Goal: Find specific fact: Find specific fact

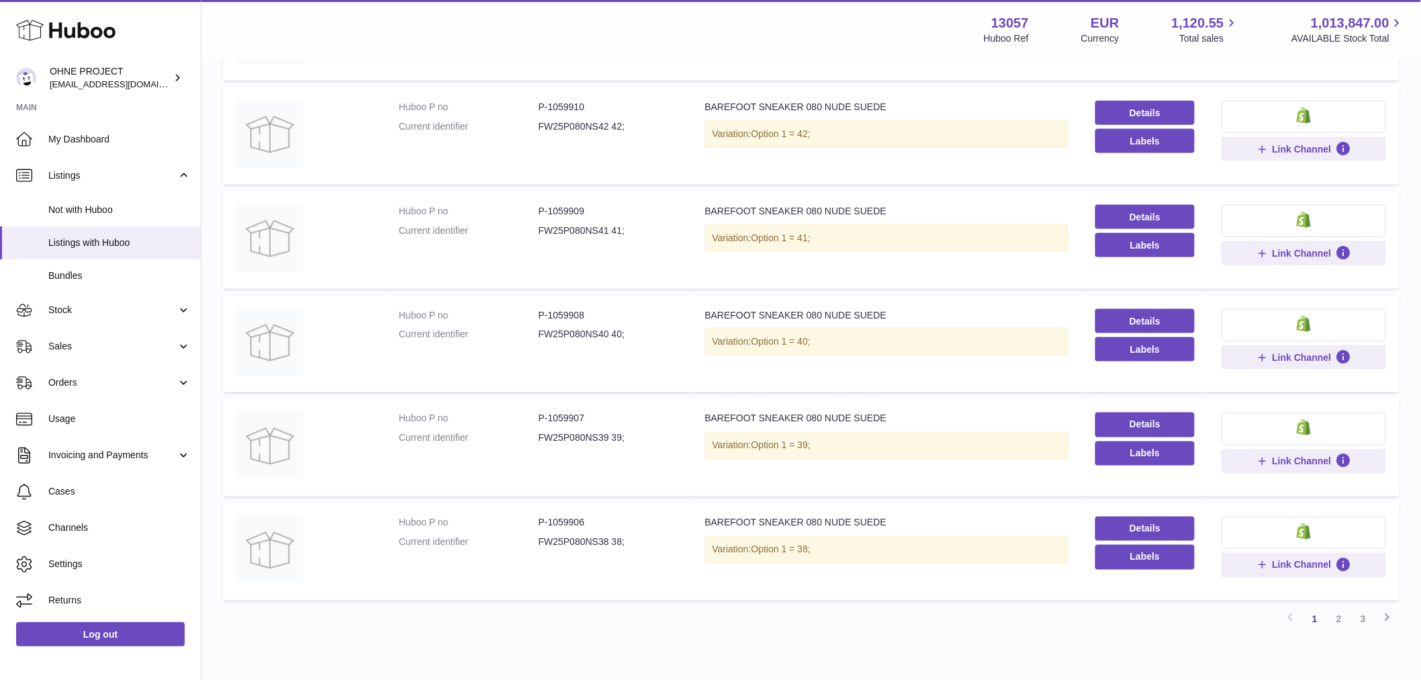
click at [471, 352] on td "Huboo P no P-1059908 Current identifier FW25P080NS40 40;" at bounding box center [538, 343] width 306 height 97
drag, startPoint x: 545, startPoint y: 313, endPoint x: 608, endPoint y: 313, distance: 62.5
click at [607, 313] on dd "P-1059908" at bounding box center [609, 315] width 140 height 13
copy dd "1059908"
click at [555, 372] on td "Huboo P no P-1059908 Current identifier FW25P080NS40 40;" at bounding box center [538, 343] width 306 height 97
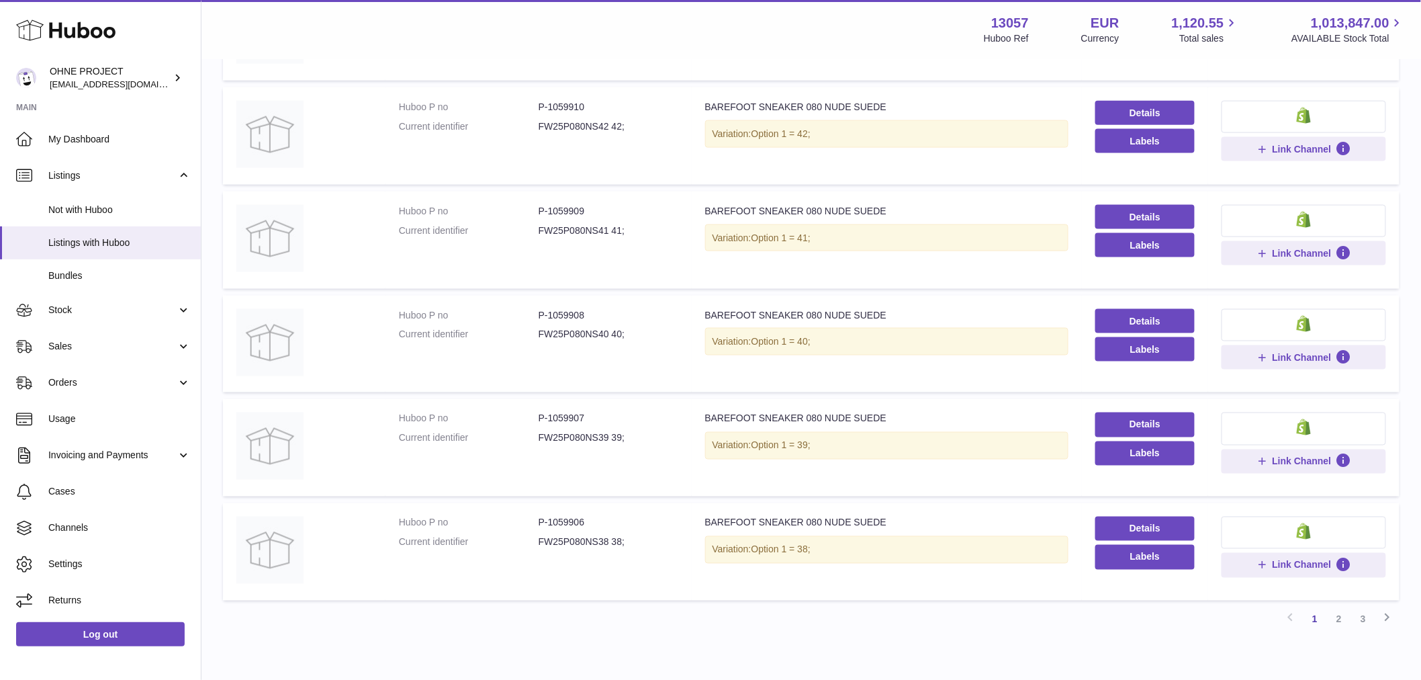
drag, startPoint x: 545, startPoint y: 312, endPoint x: 619, endPoint y: 328, distance: 75.6
click at [619, 328] on dl "Huboo P no P-1059908 Current identifier FW25P080NS40 40;" at bounding box center [538, 328] width 279 height 39
click at [568, 350] on td "Huboo P no P-1059908 Current identifier FW25P080NS40 40;" at bounding box center [538, 343] width 306 height 97
click at [670, 323] on dl "Huboo P no P-1059908 Current identifier FW25P080NS40 40;" at bounding box center [538, 328] width 279 height 39
drag, startPoint x: 547, startPoint y: 309, endPoint x: 588, endPoint y: 314, distance: 40.7
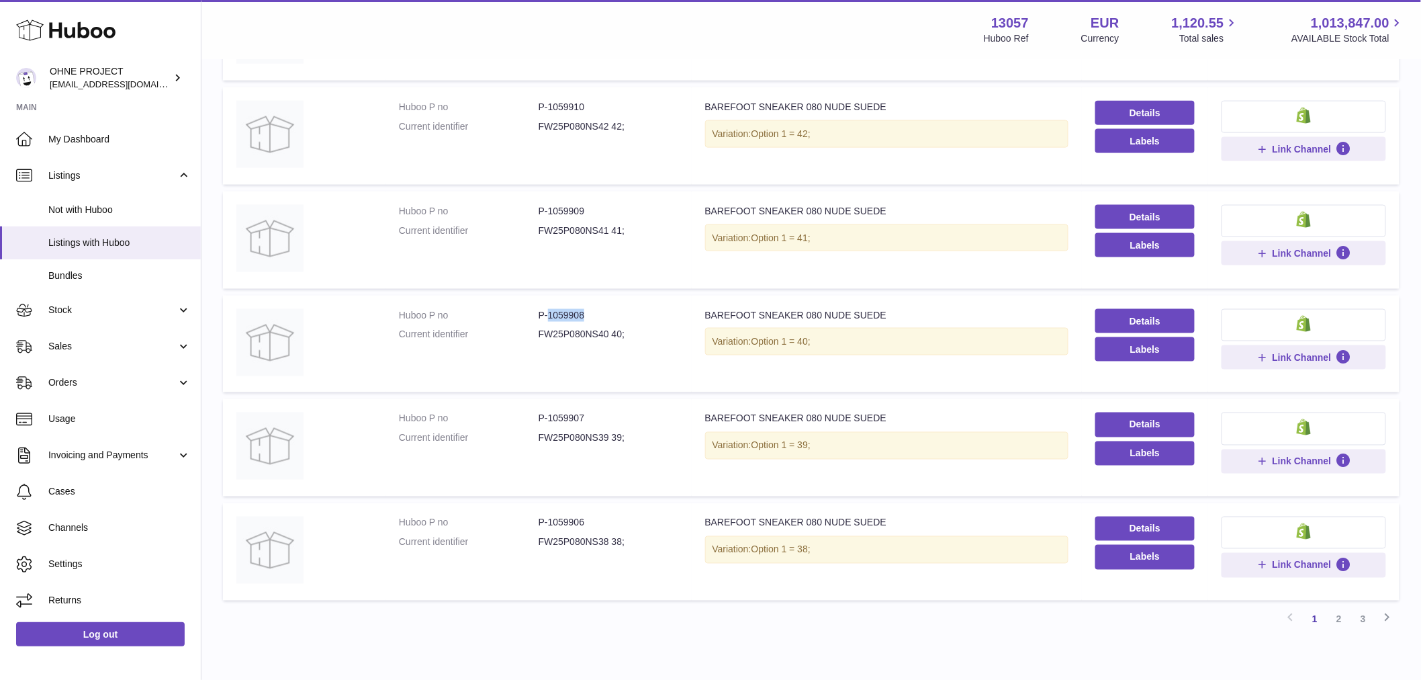
click at [588, 314] on dd "P-1059908" at bounding box center [609, 315] width 140 height 13
copy dd "1059908"
drag, startPoint x: 546, startPoint y: 210, endPoint x: 600, endPoint y: 209, distance: 54.4
click at [600, 209] on dd "P-1059909" at bounding box center [609, 211] width 140 height 13
copy dd "1059909"
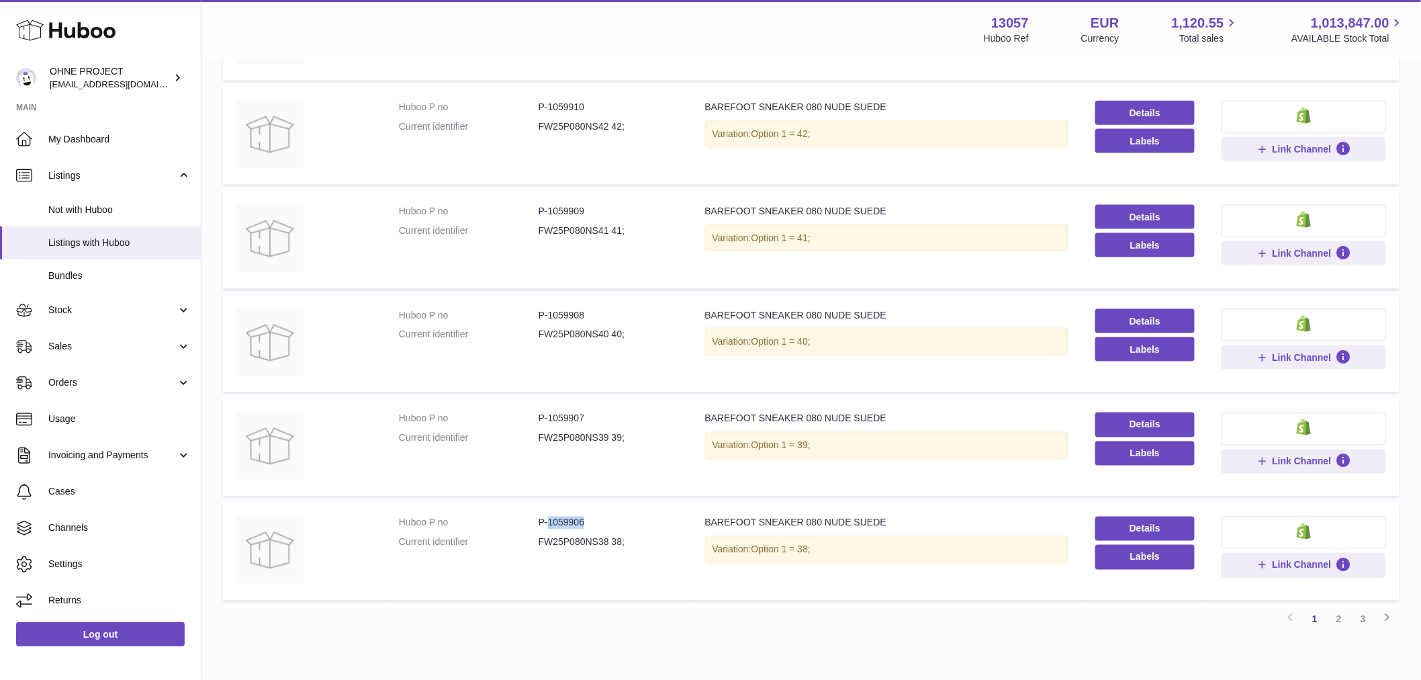
drag, startPoint x: 545, startPoint y: 516, endPoint x: 650, endPoint y: 518, distance: 104.8
click at [650, 518] on dd "P-1059906" at bounding box center [609, 522] width 140 height 13
copy dd "1059906"
click at [1330, 615] on link "2" at bounding box center [1339, 619] width 24 height 24
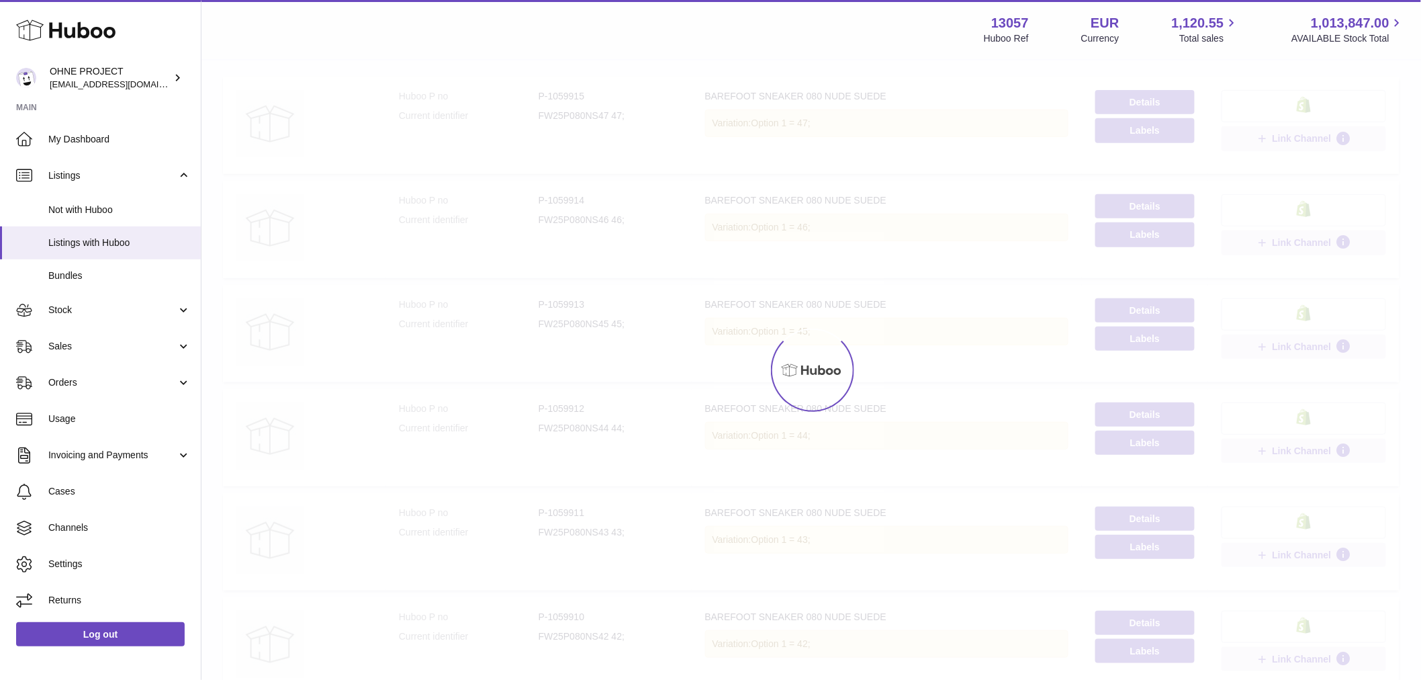
scroll to position [60, 0]
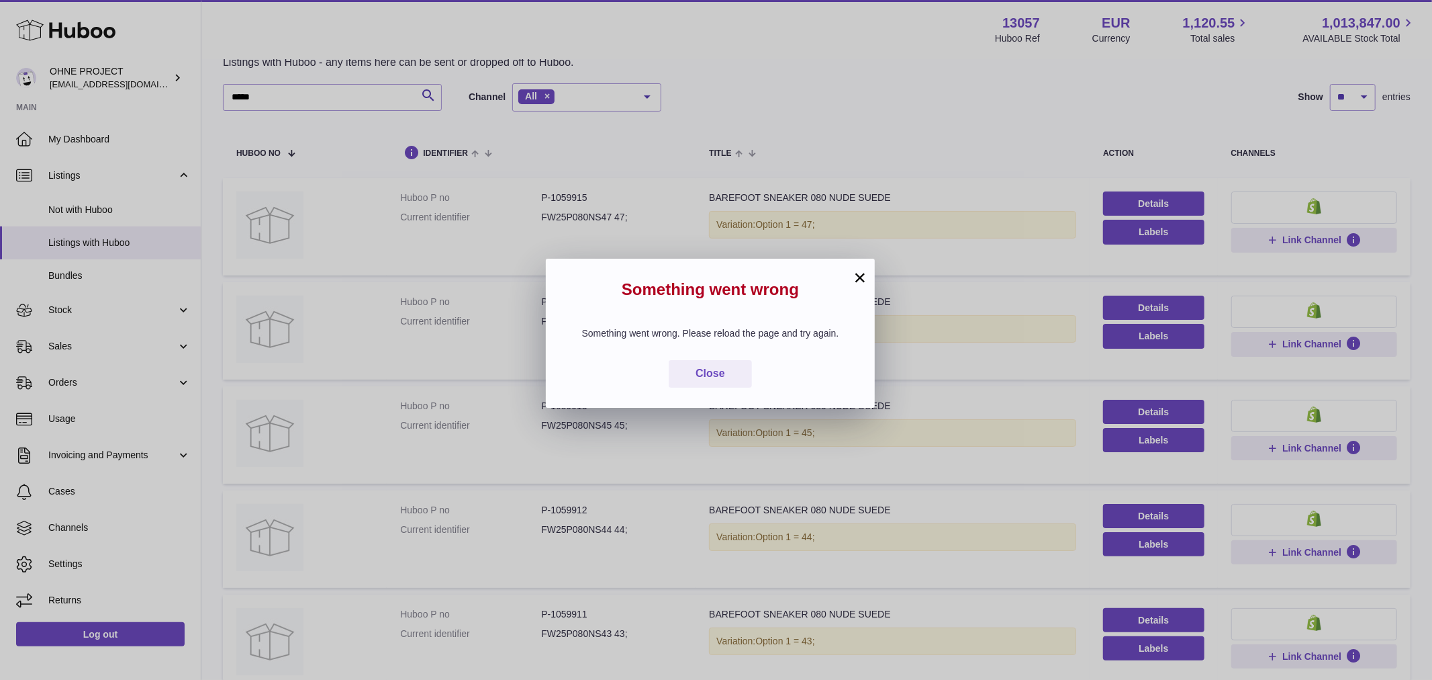
click at [861, 275] on button "×" at bounding box center [860, 277] width 16 height 16
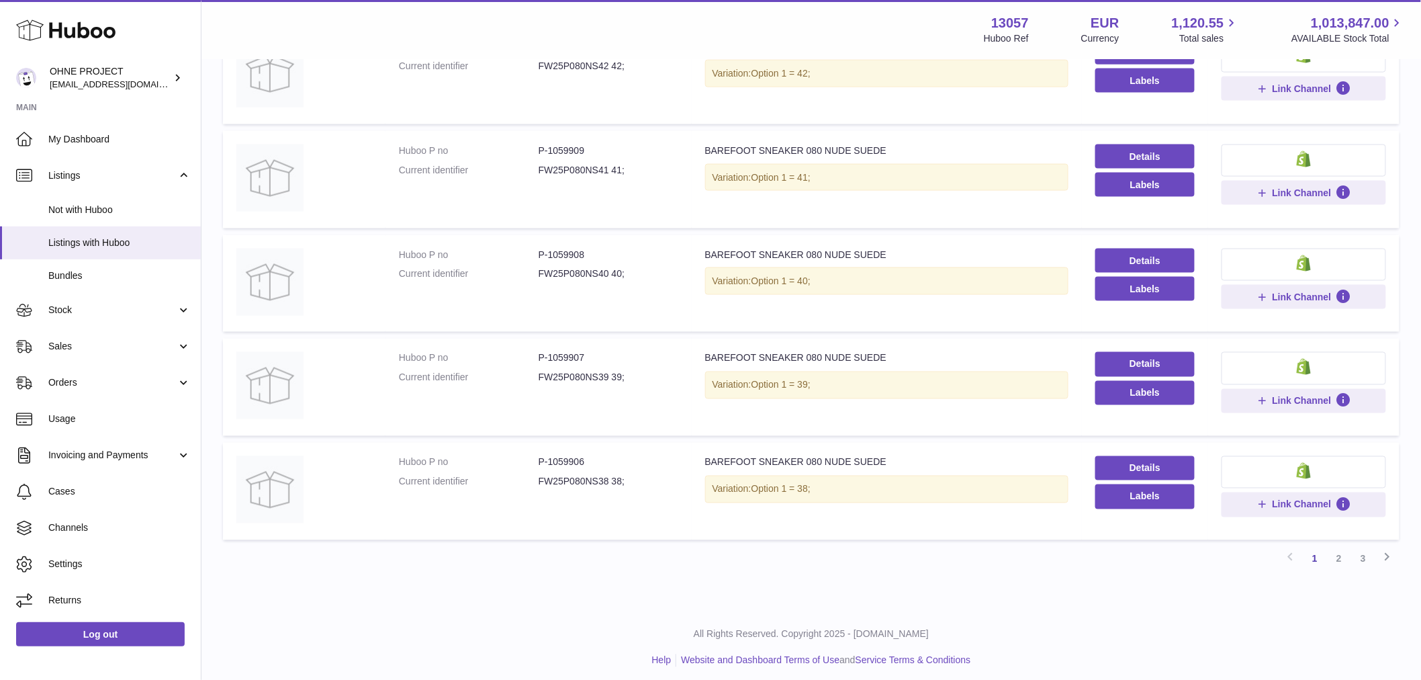
scroll to position [736, 0]
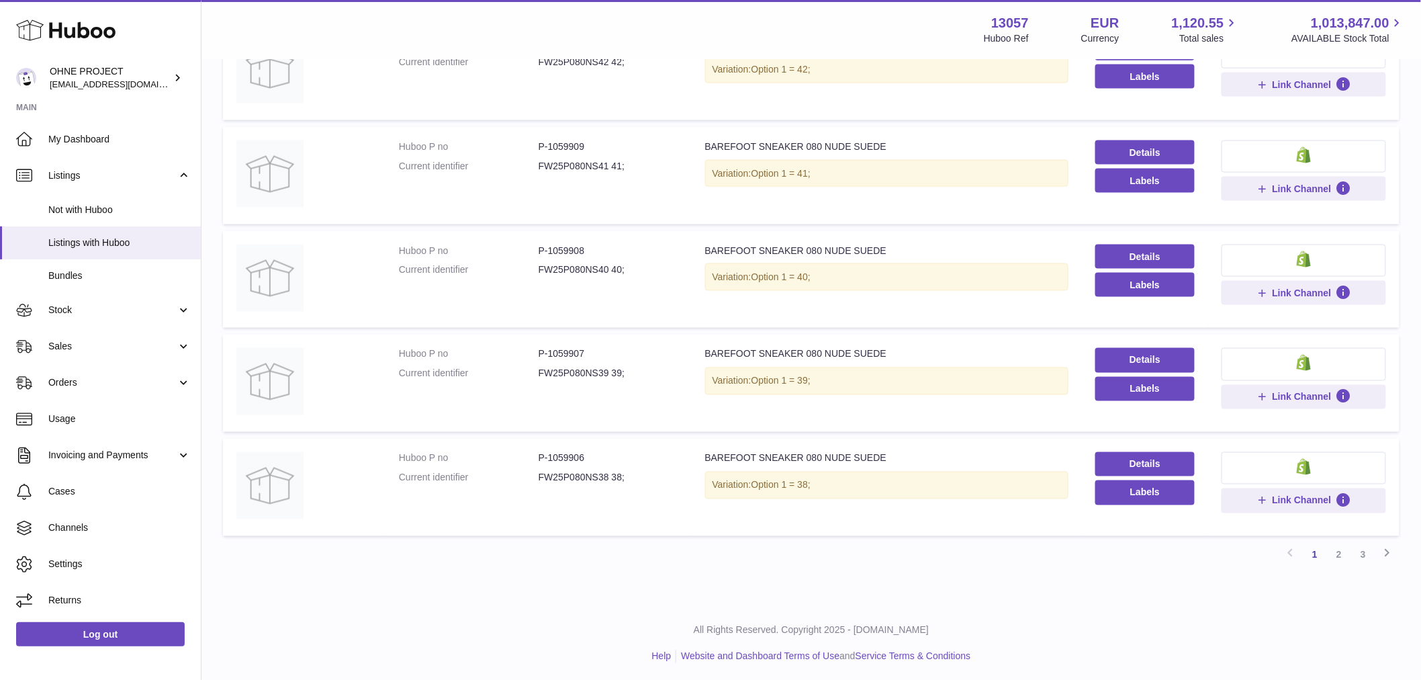
click at [1344, 552] on link "2" at bounding box center [1339, 555] width 24 height 24
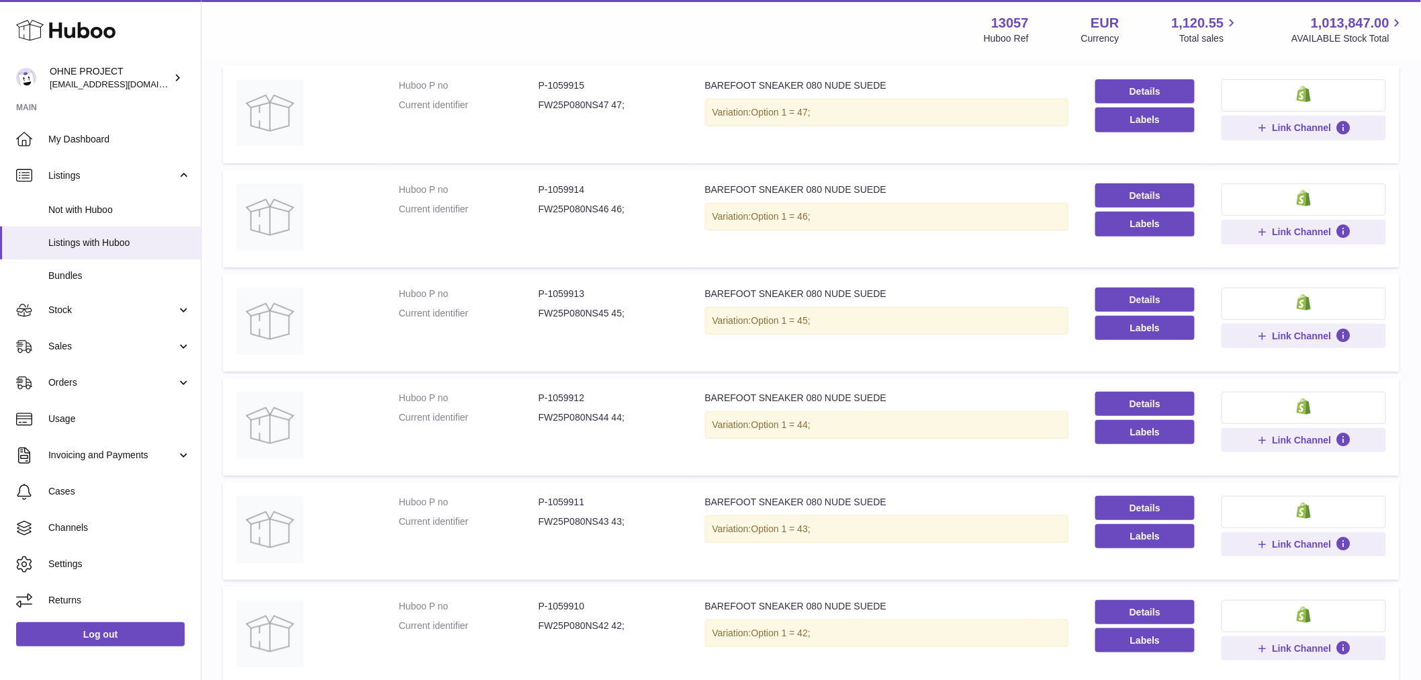
scroll to position [60, 0]
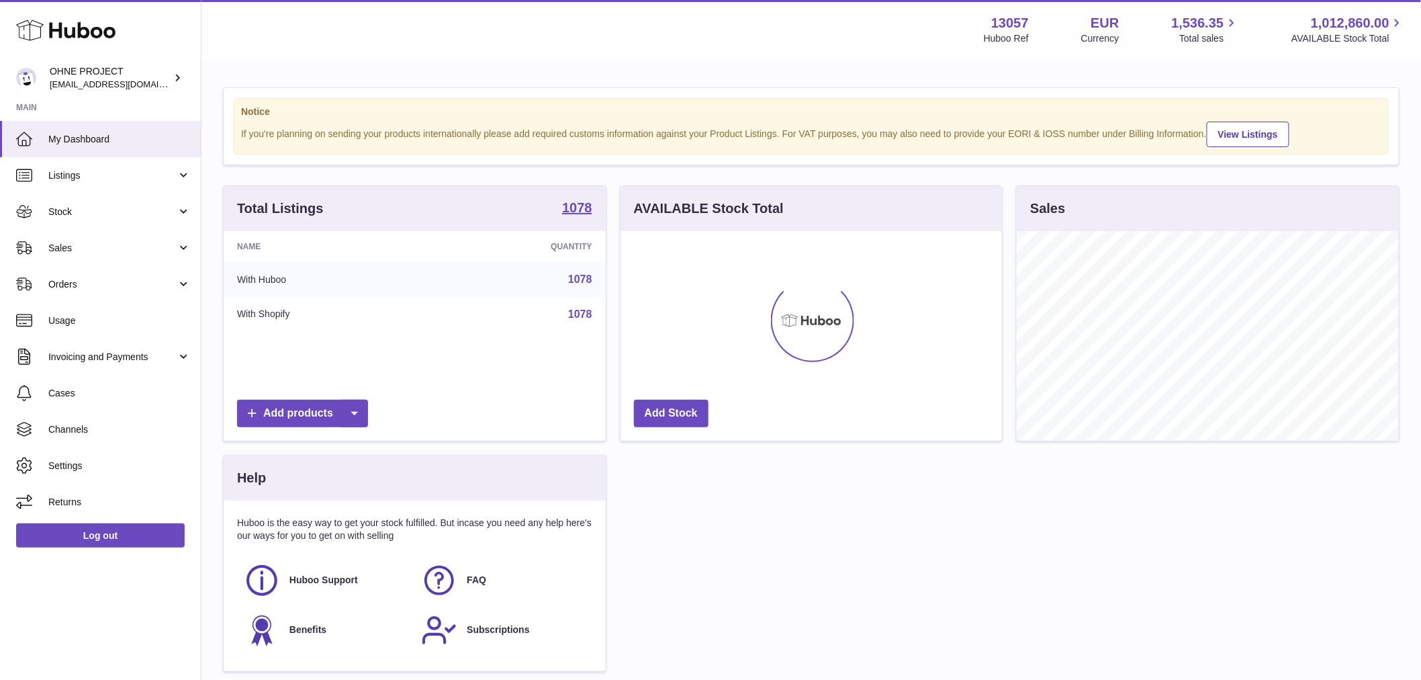
scroll to position [210, 381]
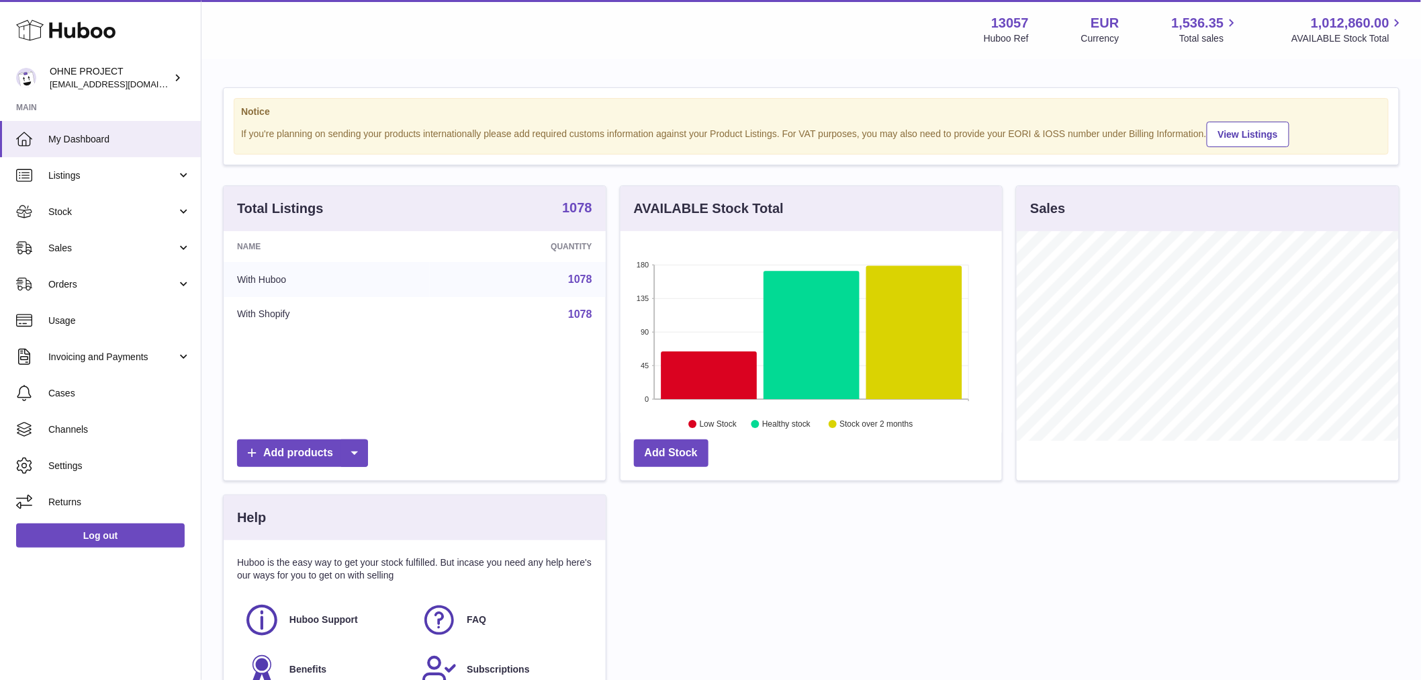
click at [578, 214] on strong "1078" at bounding box center [577, 207] width 30 height 13
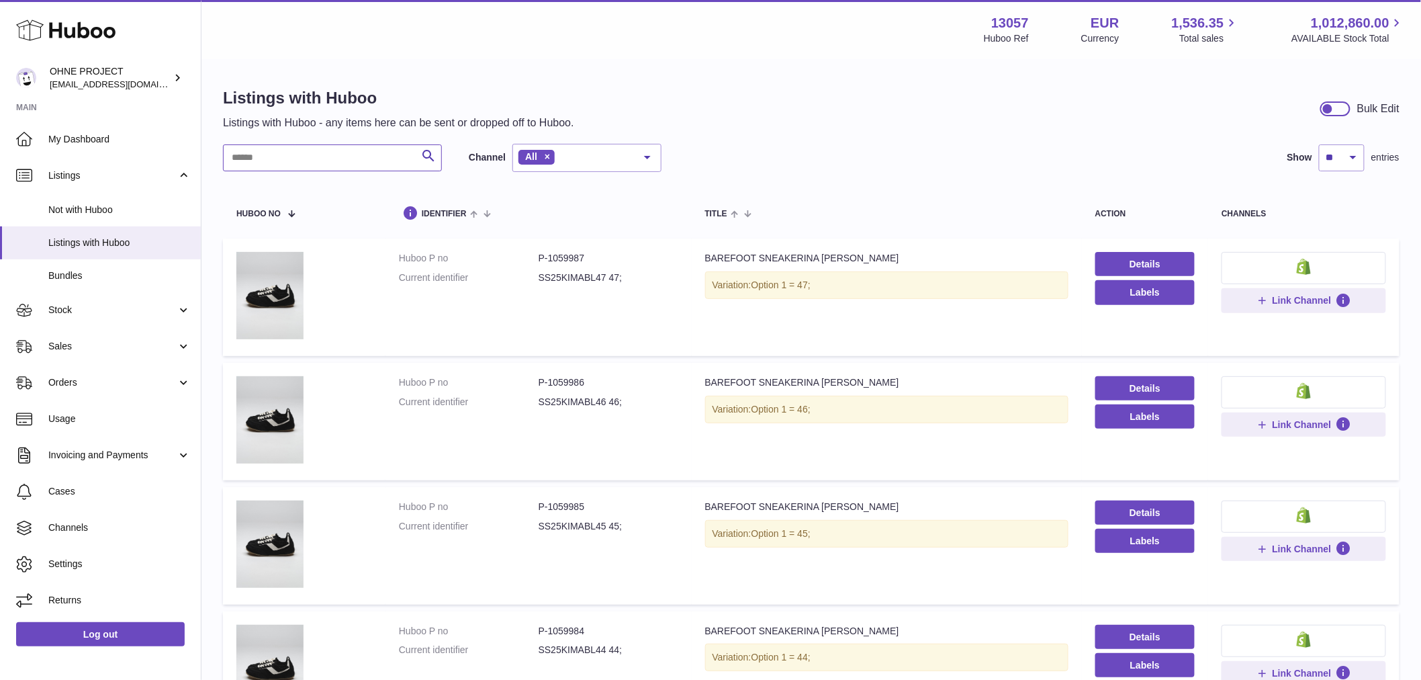
click at [361, 149] on input "text" at bounding box center [332, 157] width 219 height 27
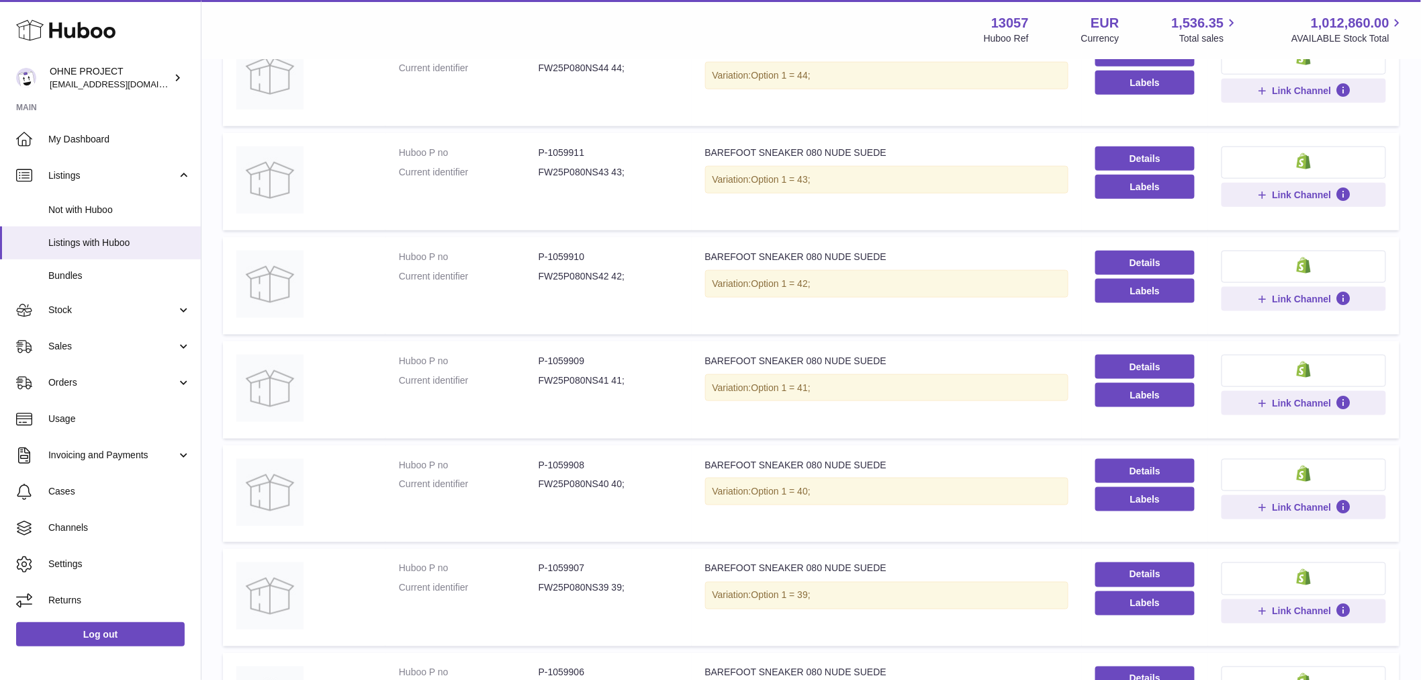
scroll to position [736, 0]
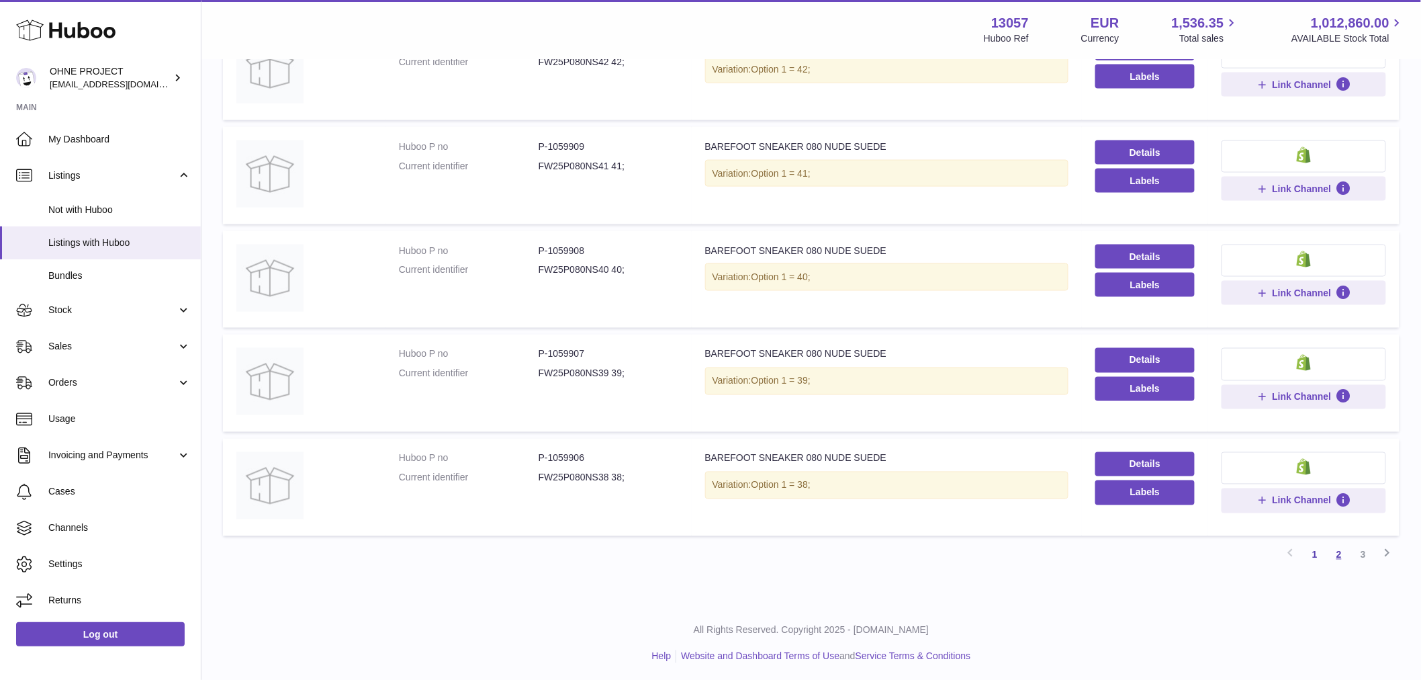
type input "****"
click at [1336, 552] on link "2" at bounding box center [1339, 555] width 24 height 24
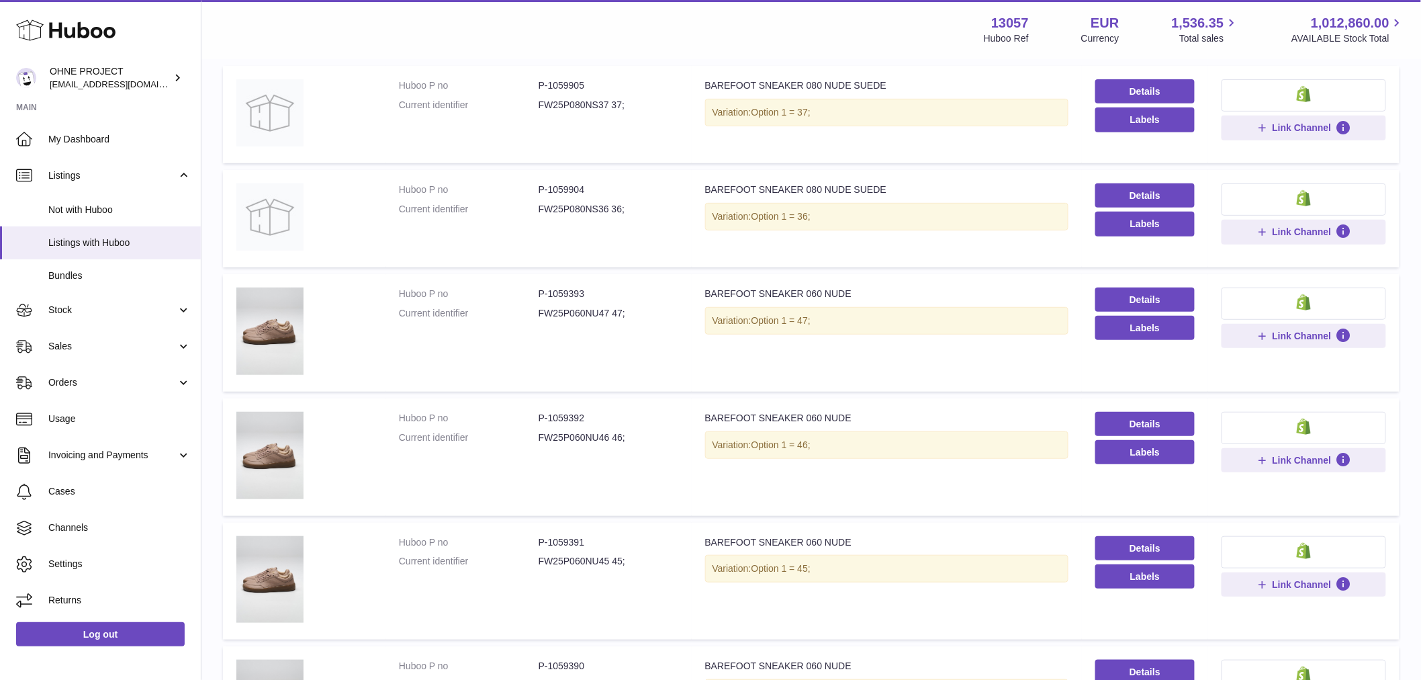
scroll to position [60, 0]
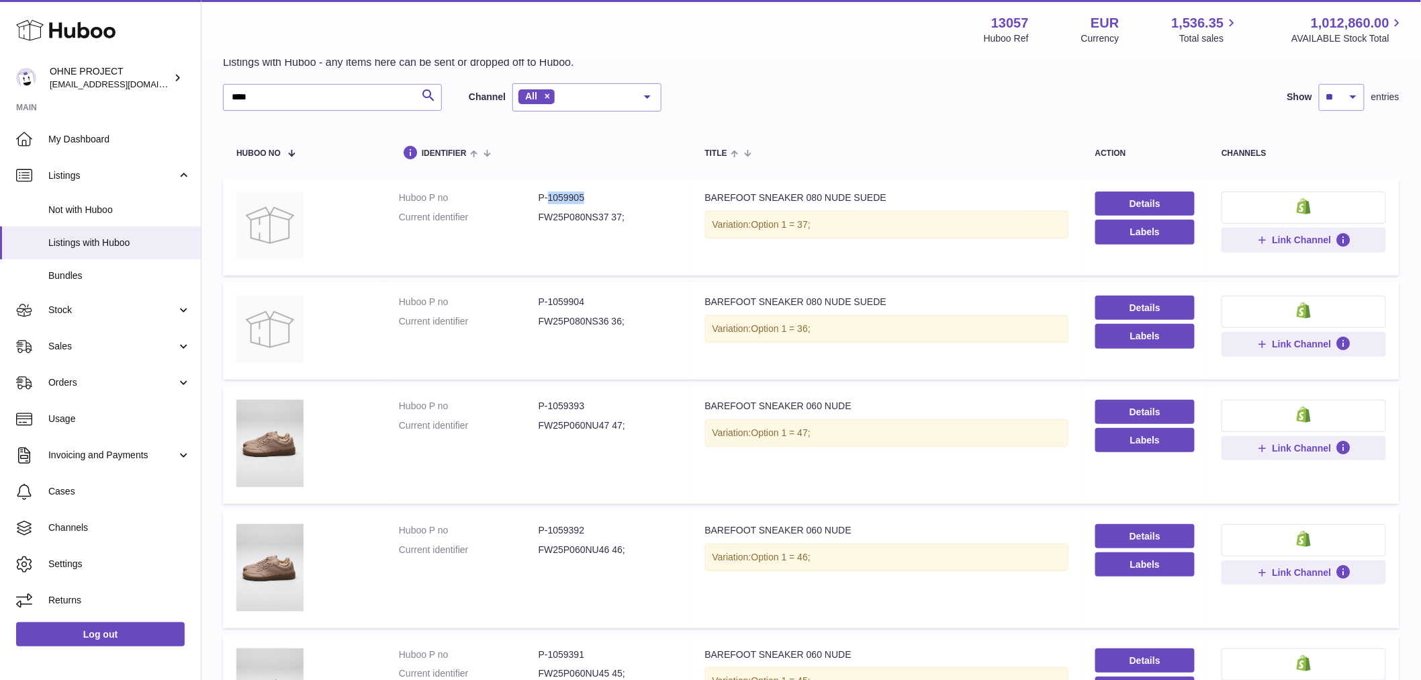
drag, startPoint x: 547, startPoint y: 197, endPoint x: 586, endPoint y: 193, distance: 39.1
click at [586, 193] on dd "P-1059905" at bounding box center [609, 197] width 140 height 13
copy dd "1059905"
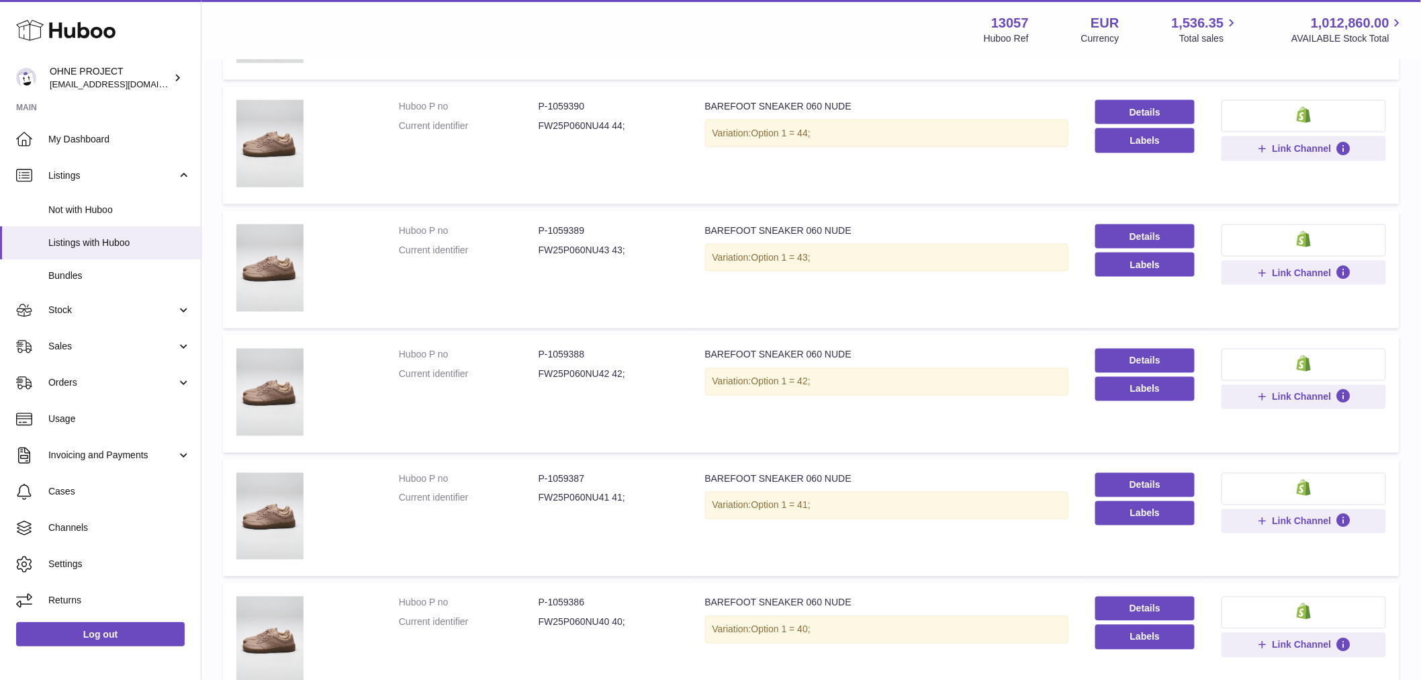
scroll to position [897, 0]
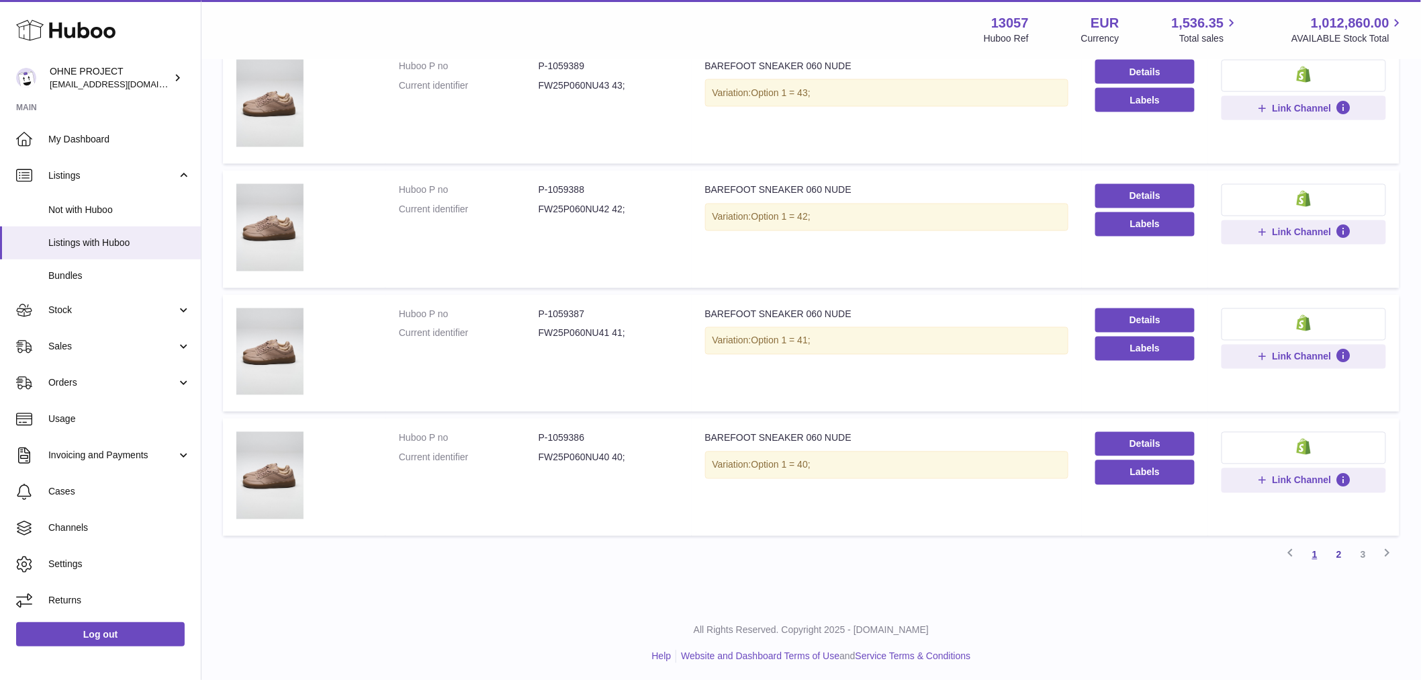
click at [1320, 555] on link "1" at bounding box center [1315, 555] width 24 height 24
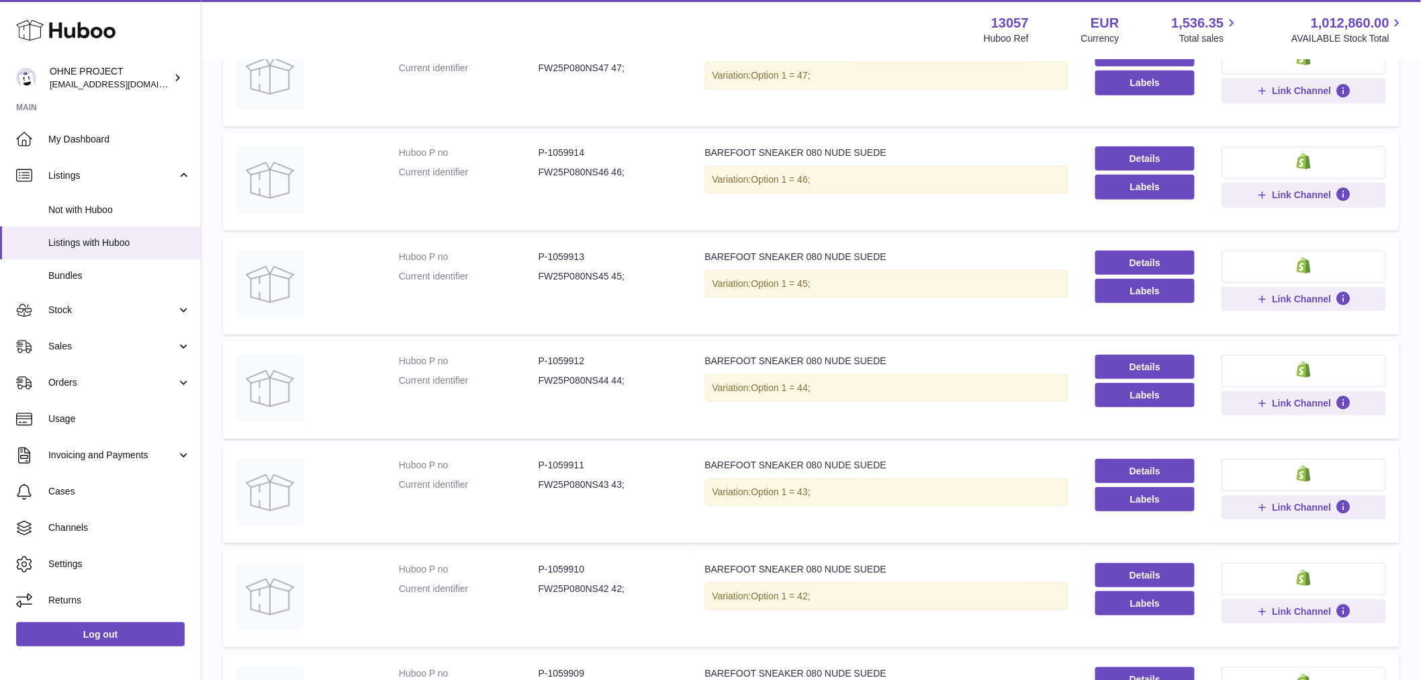
scroll to position [284, 0]
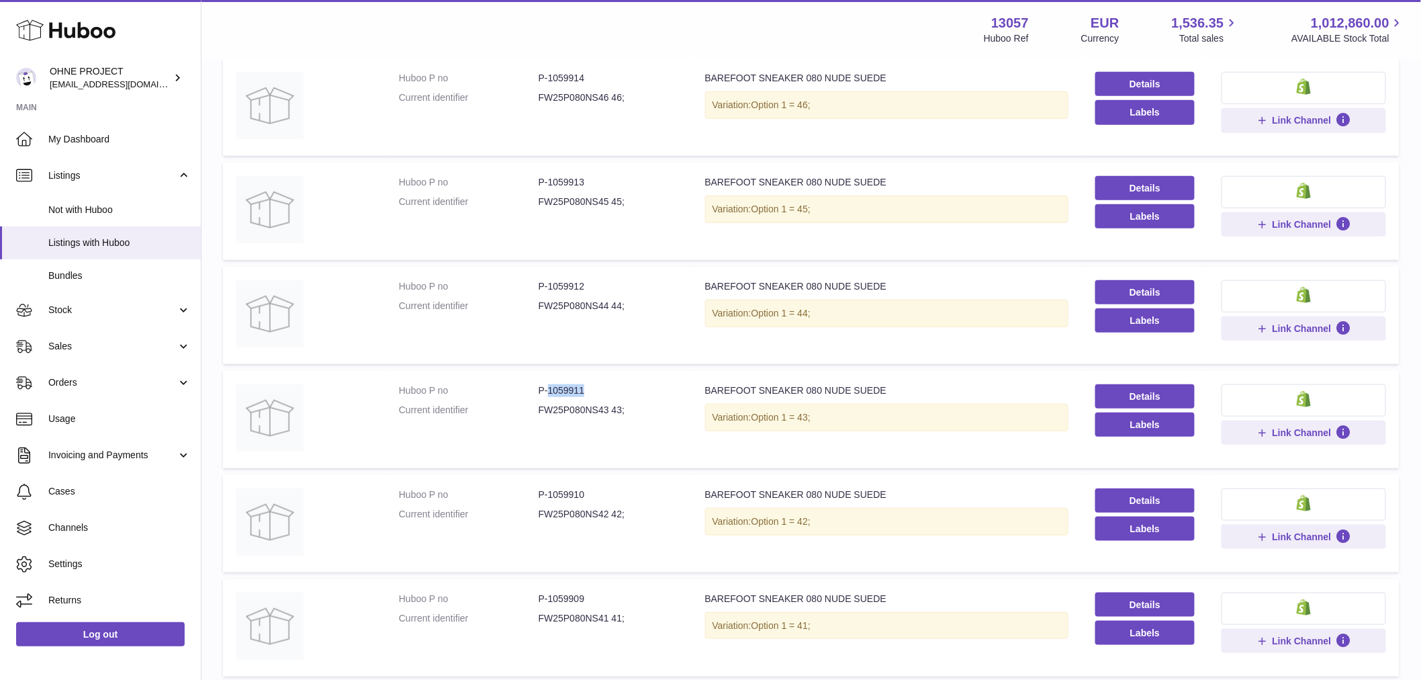
drag, startPoint x: 545, startPoint y: 387, endPoint x: 584, endPoint y: 381, distance: 39.4
click at [583, 384] on dd "P-1059911" at bounding box center [609, 390] width 140 height 13
copy dd "1059911"
drag, startPoint x: 555, startPoint y: 285, endPoint x: 623, endPoint y: 283, distance: 67.2
click at [623, 283] on dd "P-1059912" at bounding box center [609, 286] width 140 height 13
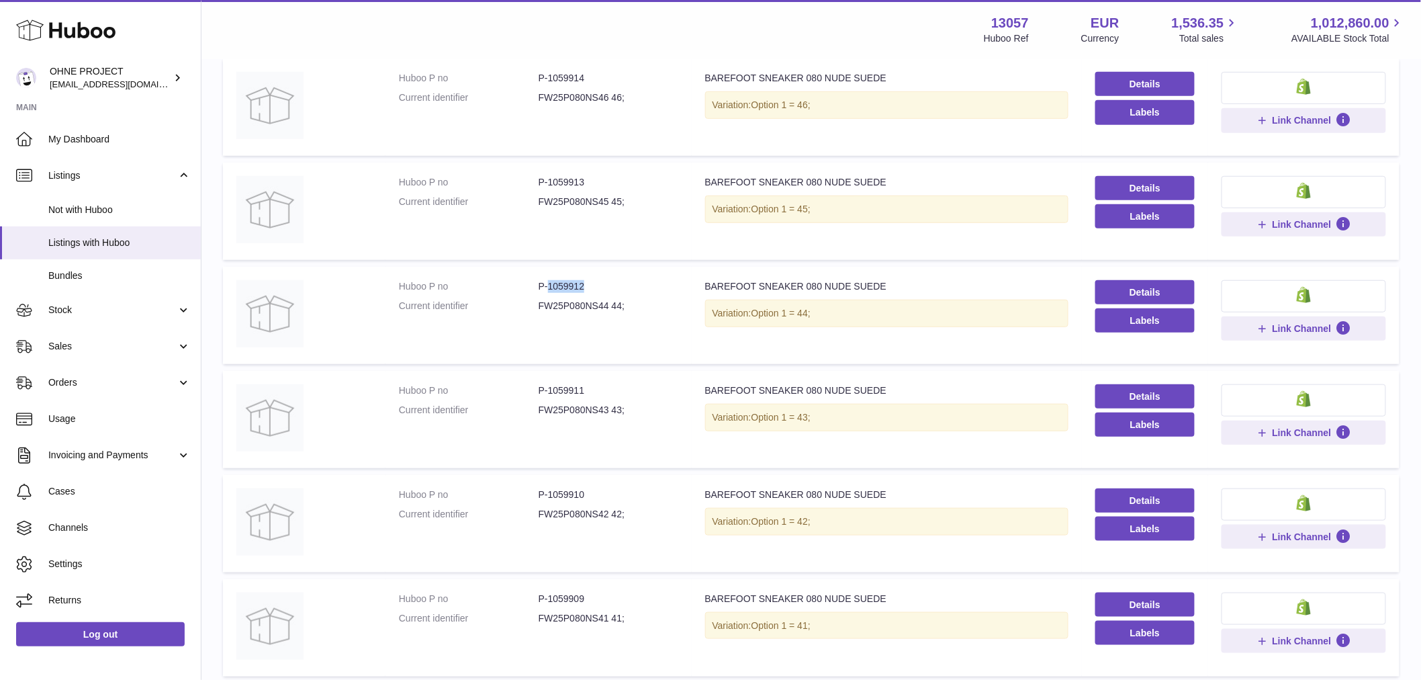
copy dd "1059912"
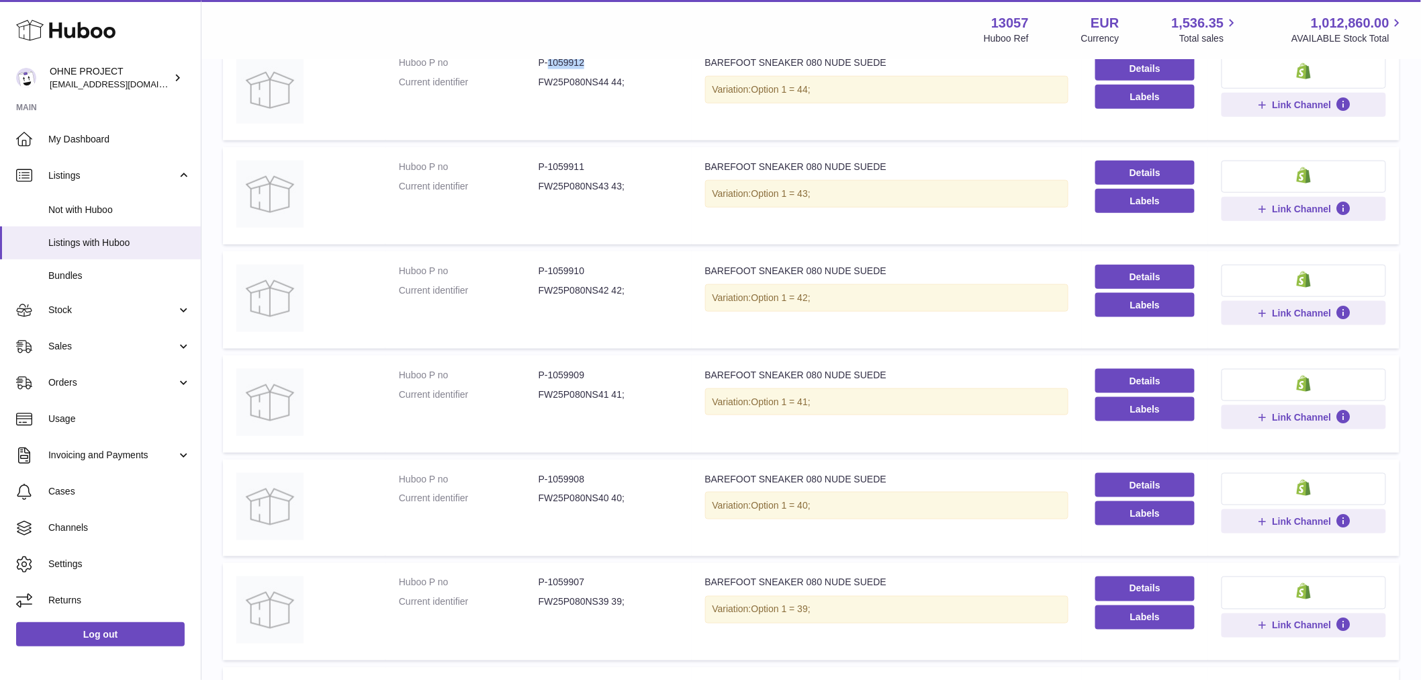
scroll to position [732, 0]
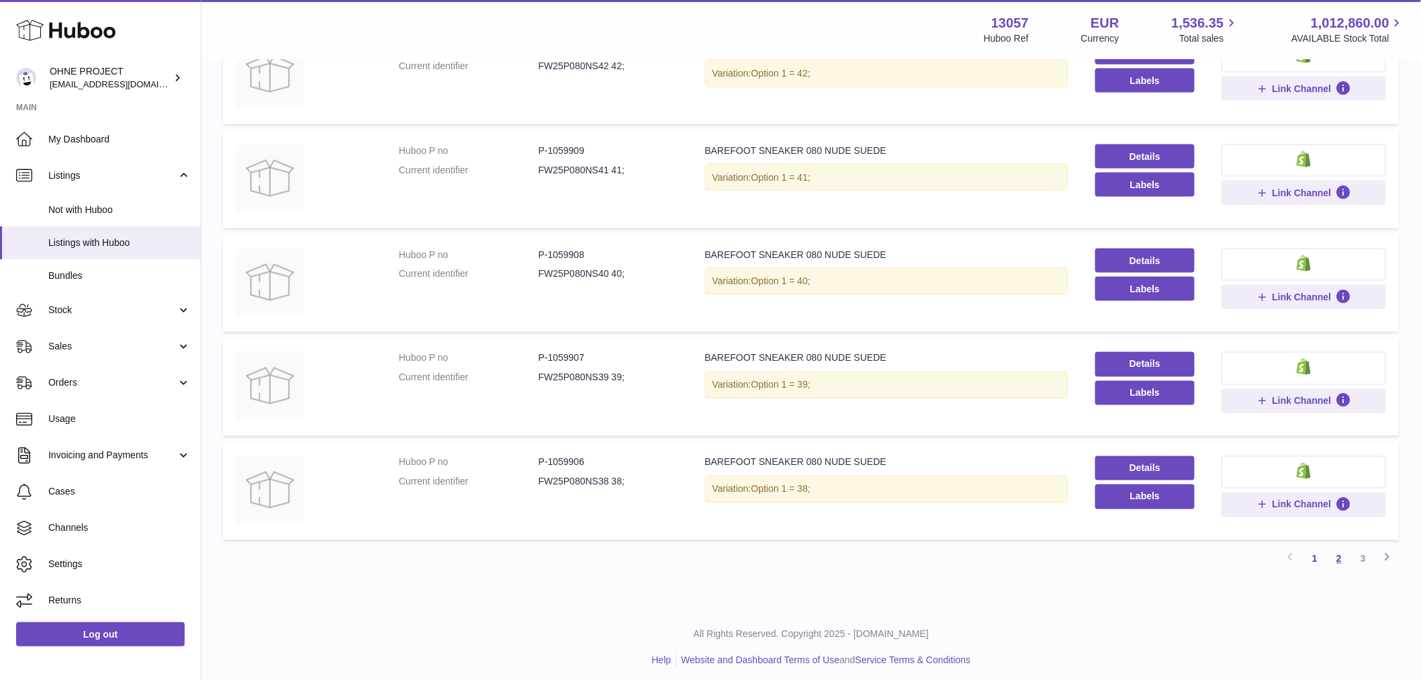
click at [1341, 557] on link "2" at bounding box center [1339, 559] width 24 height 24
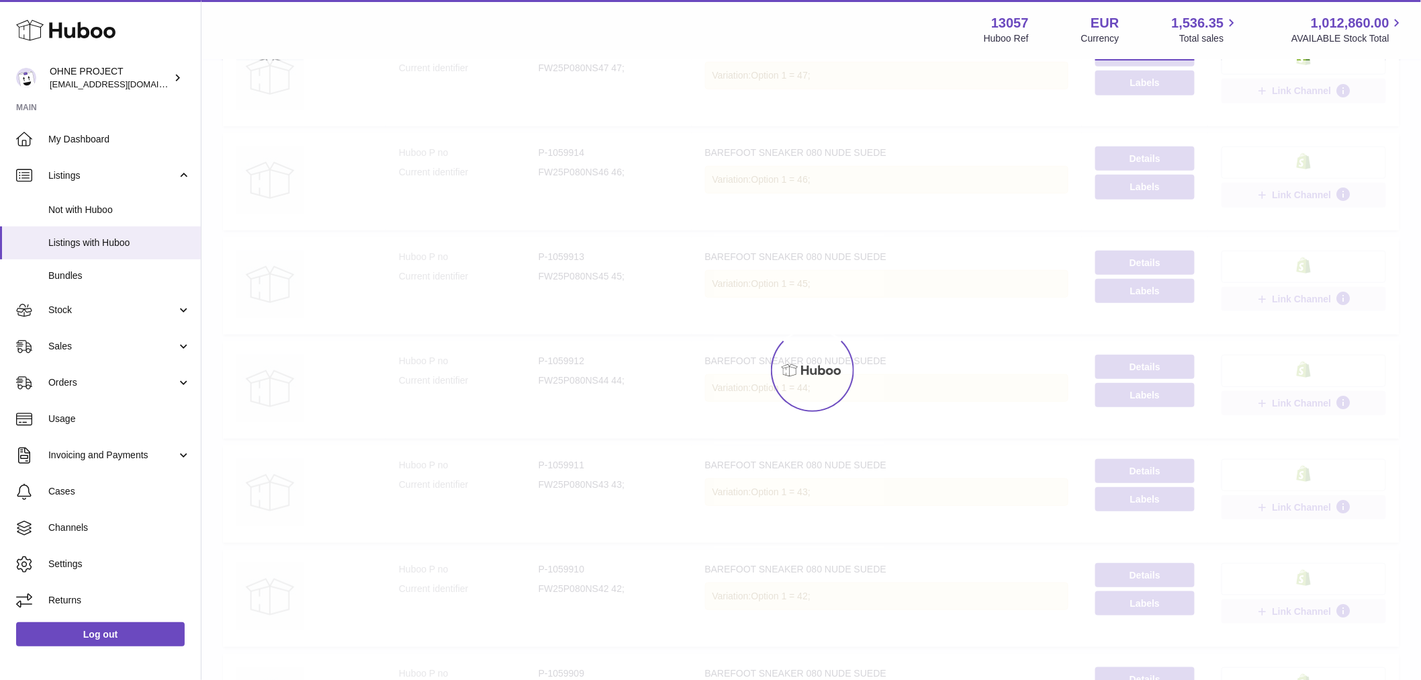
scroll to position [60, 0]
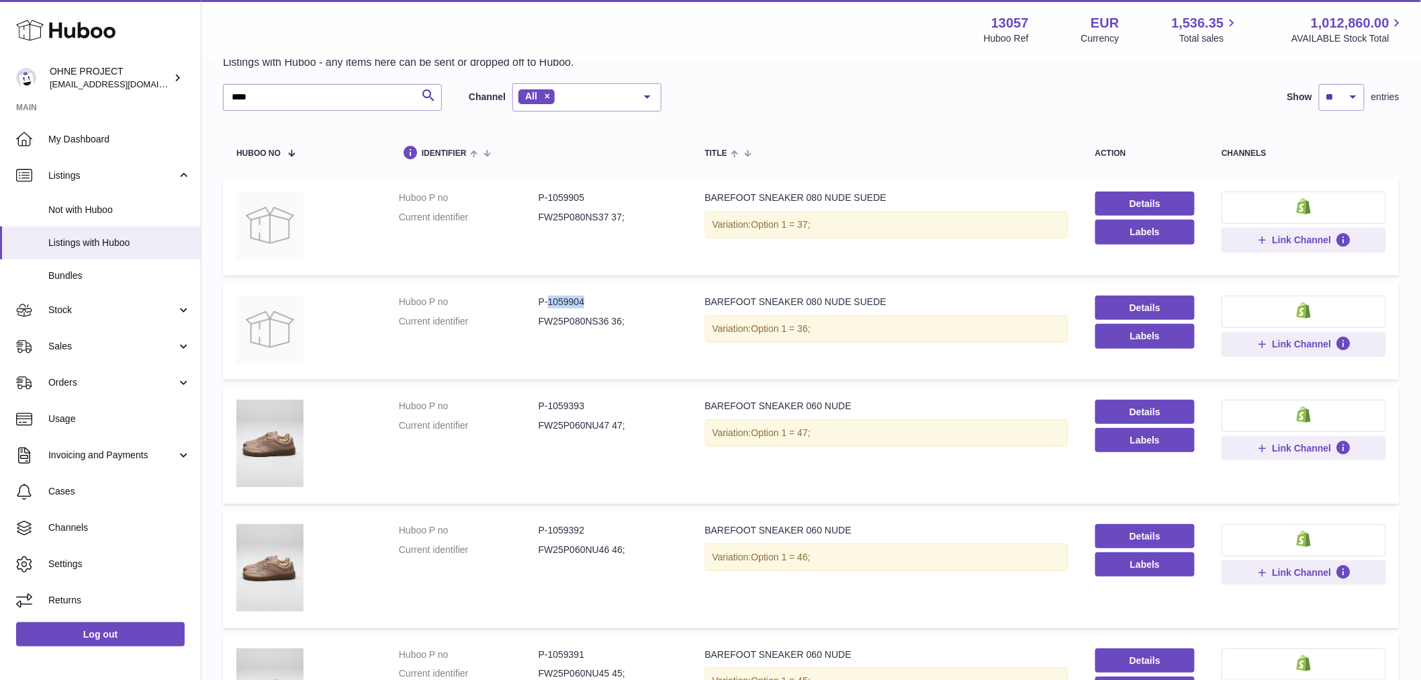
drag, startPoint x: 545, startPoint y: 300, endPoint x: 598, endPoint y: 290, distance: 53.9
click at [596, 291] on td "Huboo P no P-1059904 Current identifier FW25P080NS36 36;" at bounding box center [538, 330] width 306 height 97
copy dd "1059904"
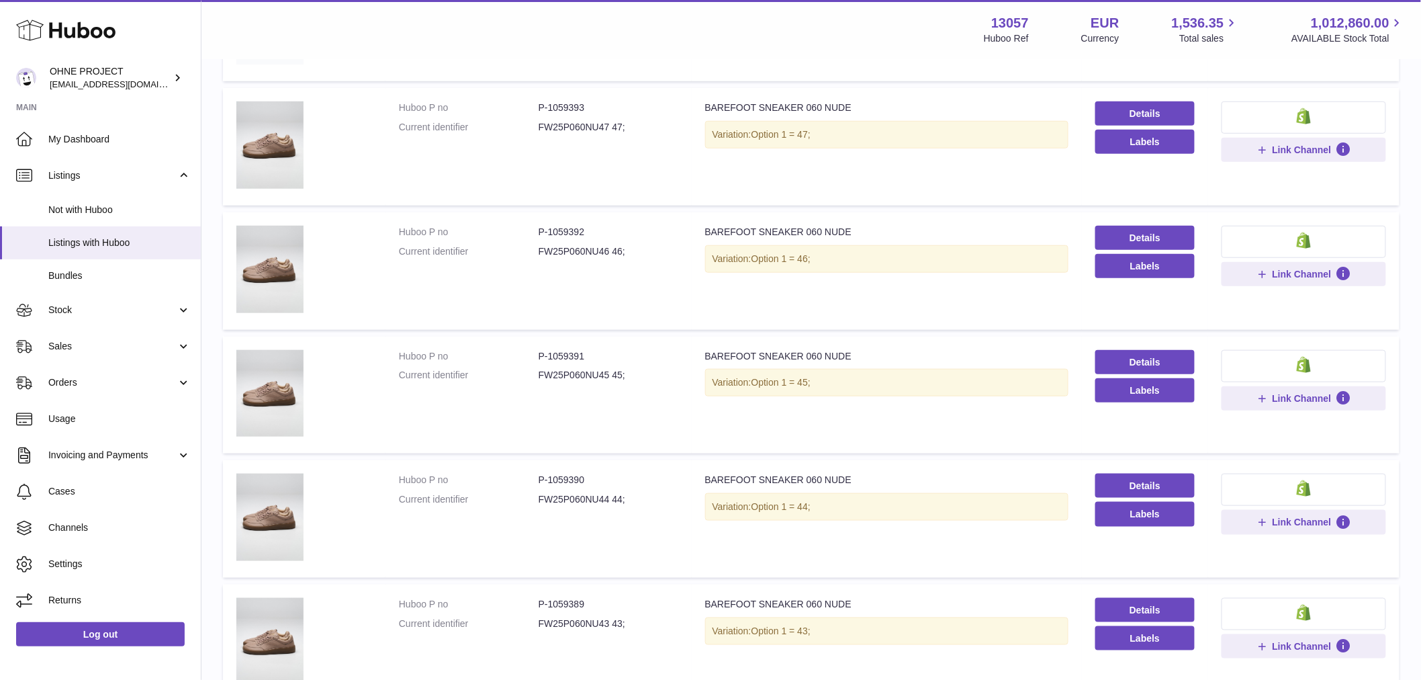
scroll to position [582, 0]
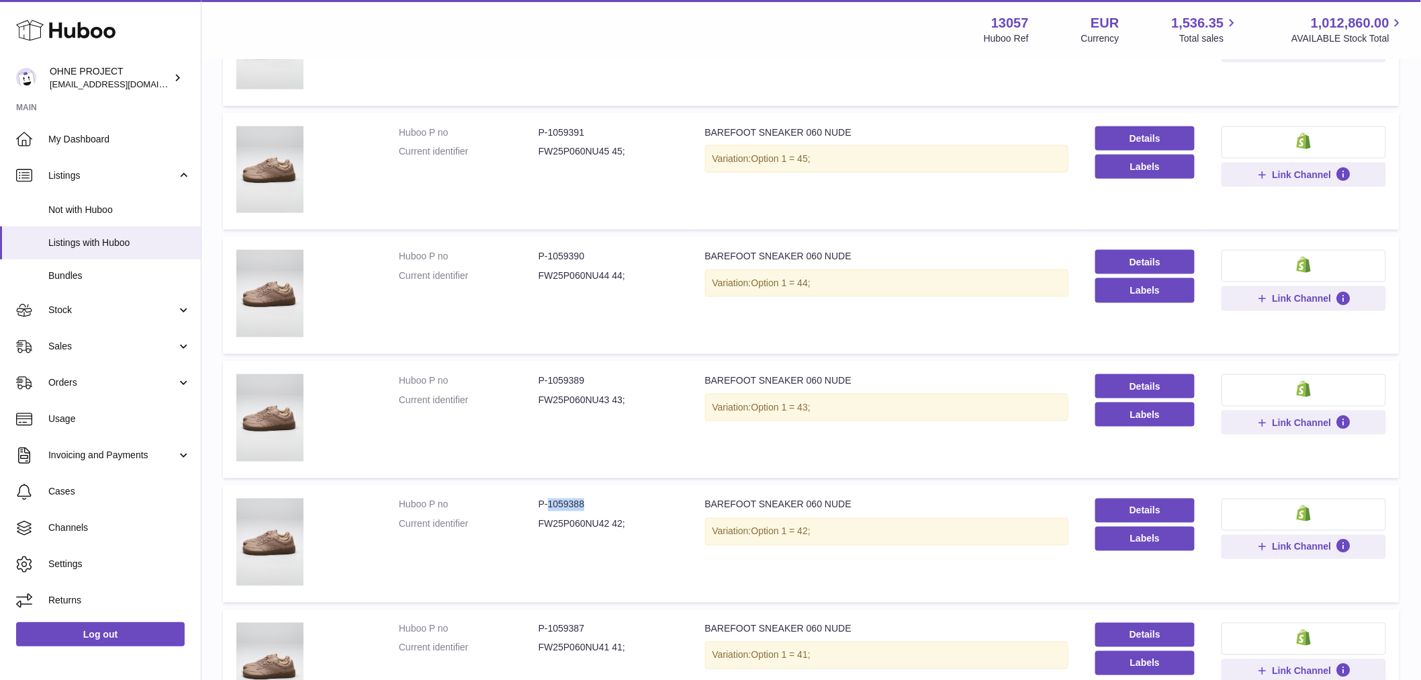
drag, startPoint x: 546, startPoint y: 500, endPoint x: 592, endPoint y: 499, distance: 46.3
click at [592, 500] on dd "P-1059388" at bounding box center [609, 504] width 140 height 13
copy dd "1059388"
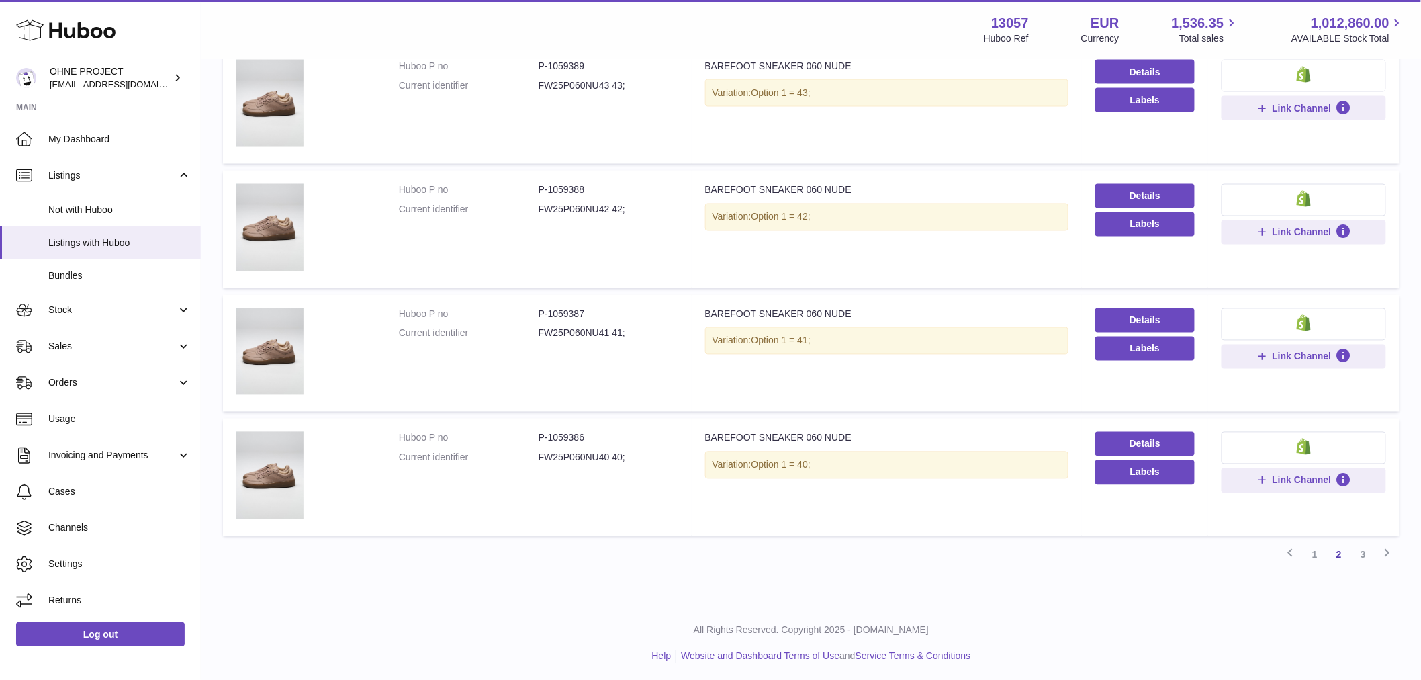
drag, startPoint x: 1317, startPoint y: 555, endPoint x: 1280, endPoint y: 535, distance: 41.8
click at [1317, 555] on link "1" at bounding box center [1315, 555] width 24 height 24
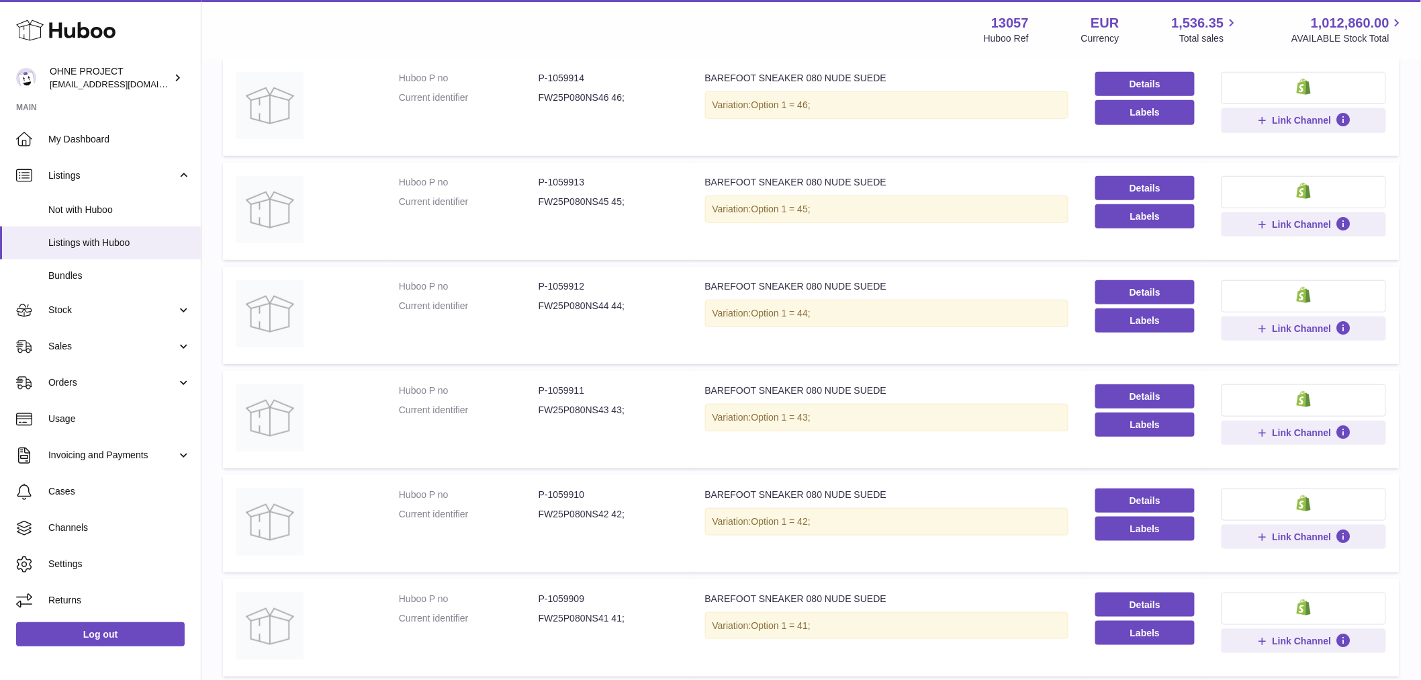
scroll to position [433, 0]
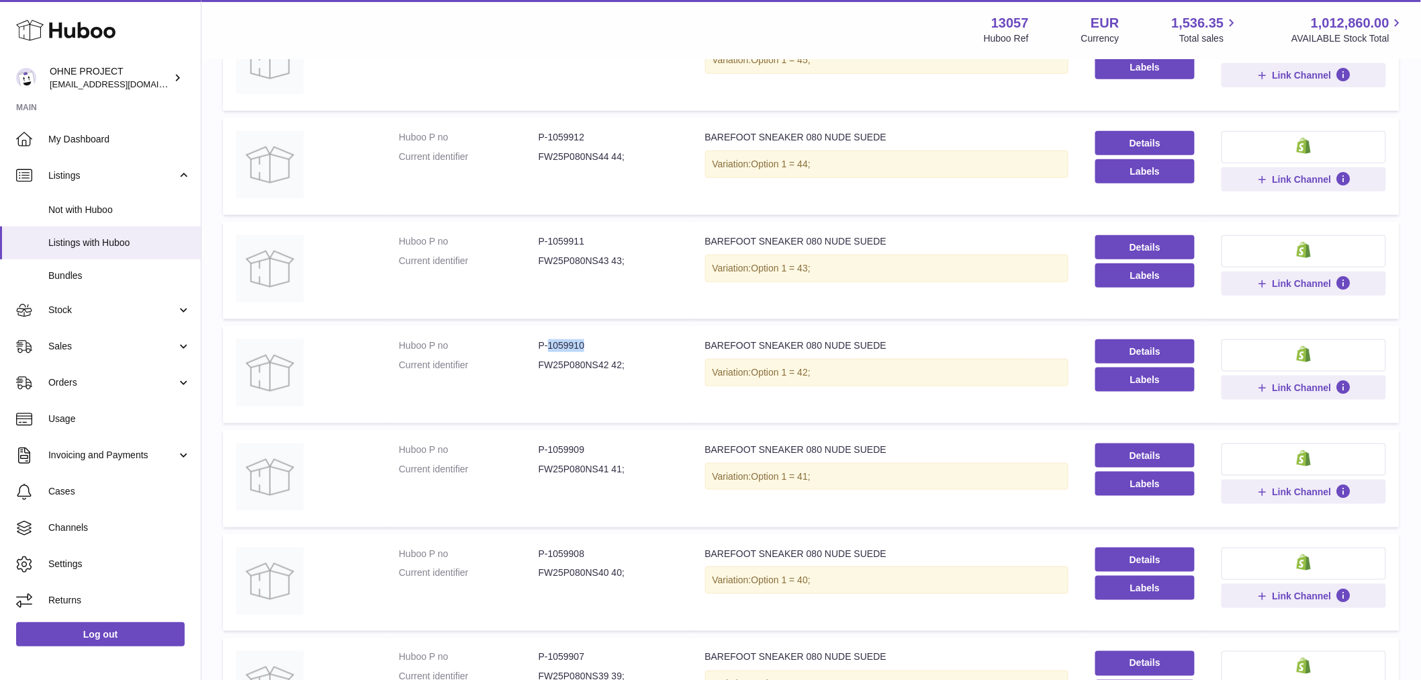
drag, startPoint x: 545, startPoint y: 338, endPoint x: 614, endPoint y: 340, distance: 69.2
click at [614, 340] on dd "P-1059910" at bounding box center [609, 345] width 140 height 13
copy dd "1059910"
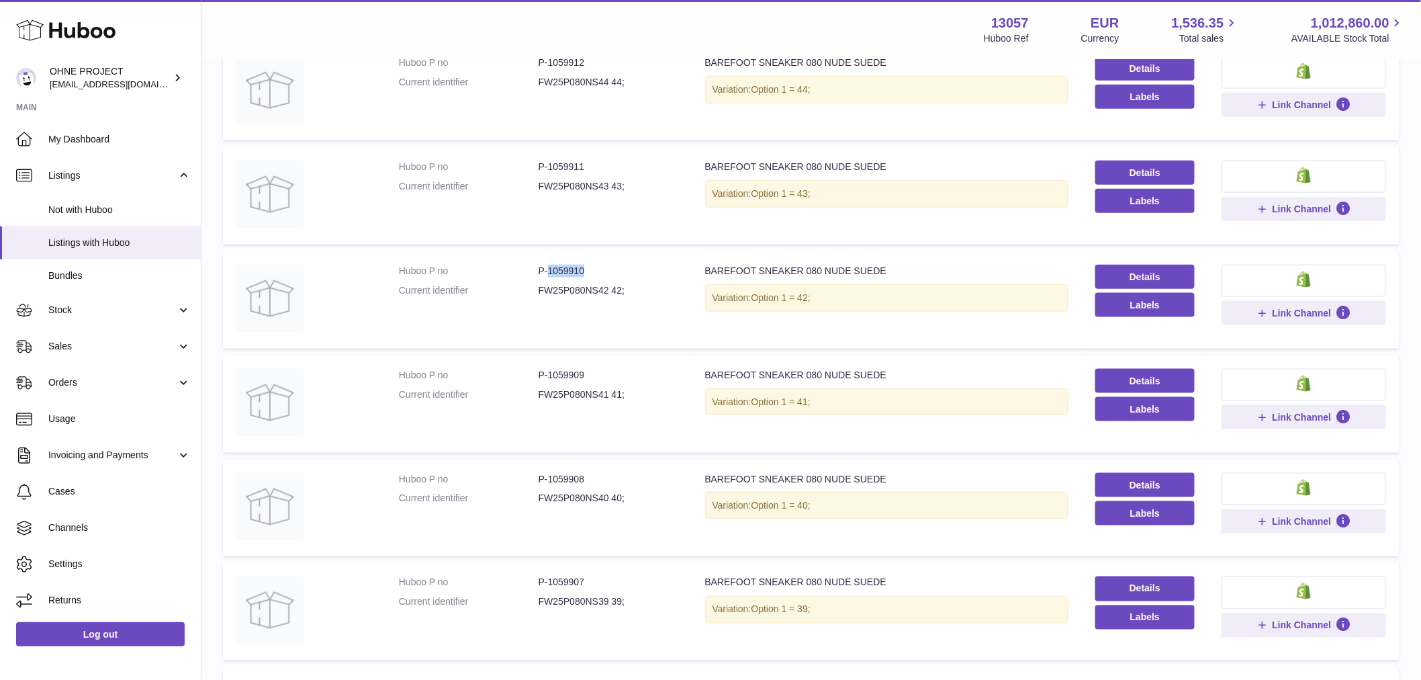
scroll to position [657, 0]
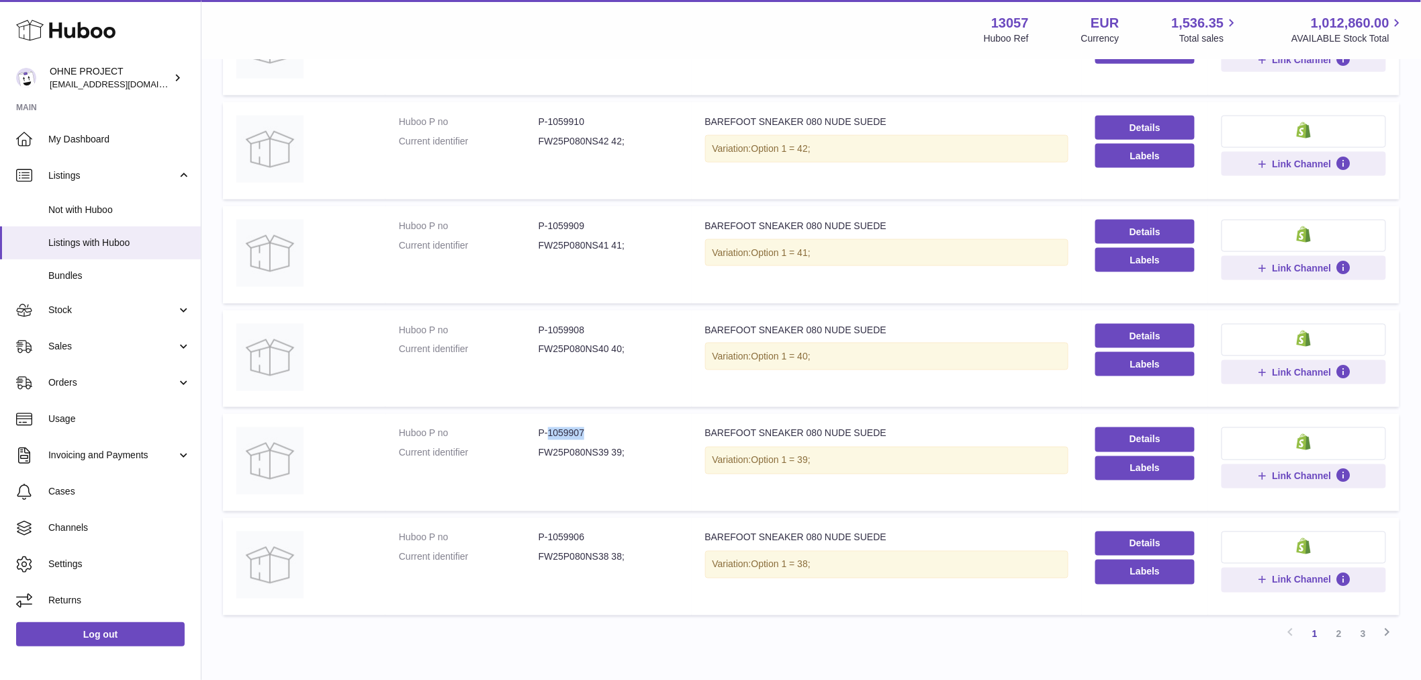
drag, startPoint x: 547, startPoint y: 431, endPoint x: 596, endPoint y: 430, distance: 49.0
click at [596, 430] on dd "P-1059907" at bounding box center [609, 433] width 140 height 13
copy dd "1059907"
